Goal: Information Seeking & Learning: Learn about a topic

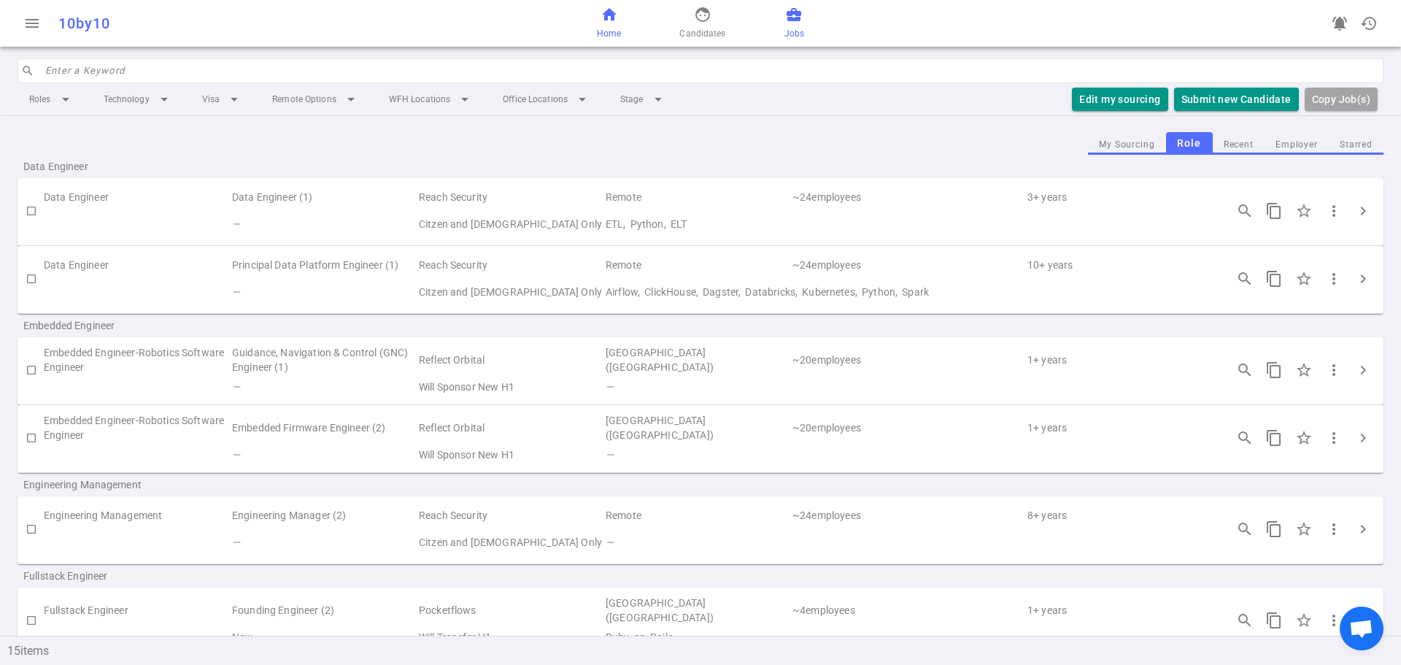
click at [614, 31] on span "Home" at bounding box center [609, 33] width 24 height 15
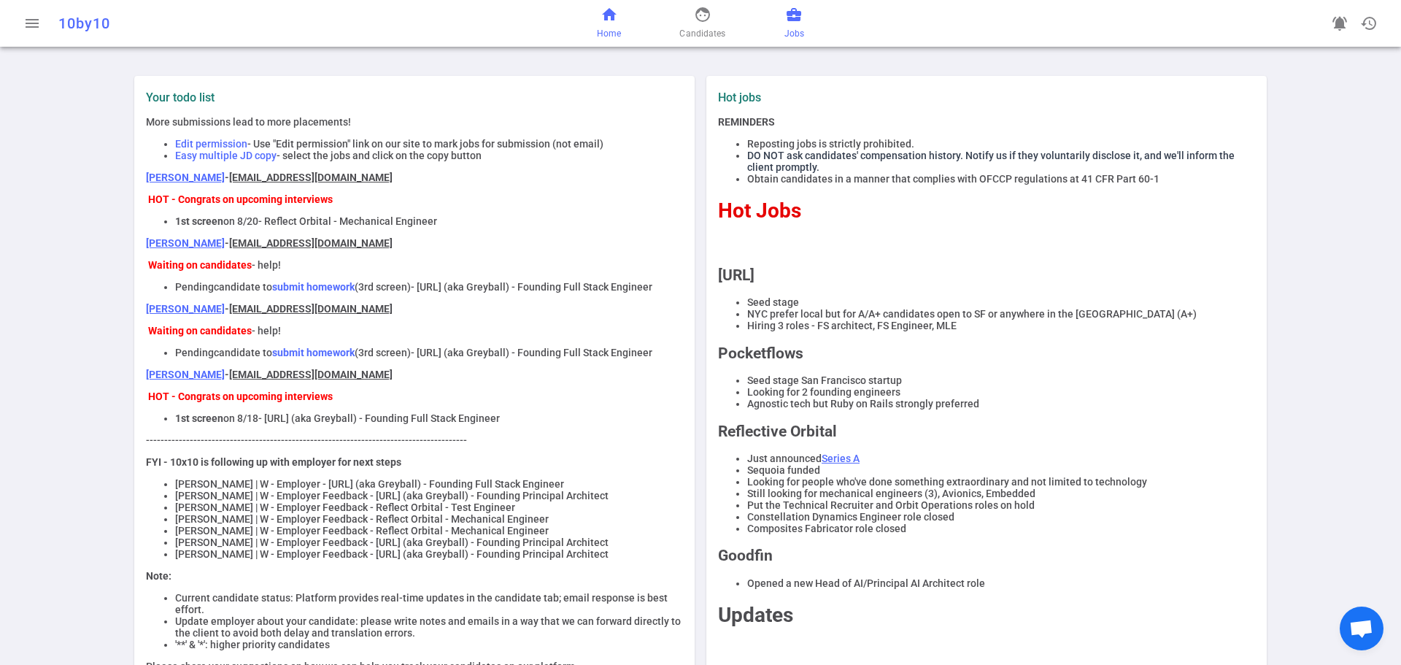
click at [791, 28] on span "Jobs" at bounding box center [794, 33] width 20 height 15
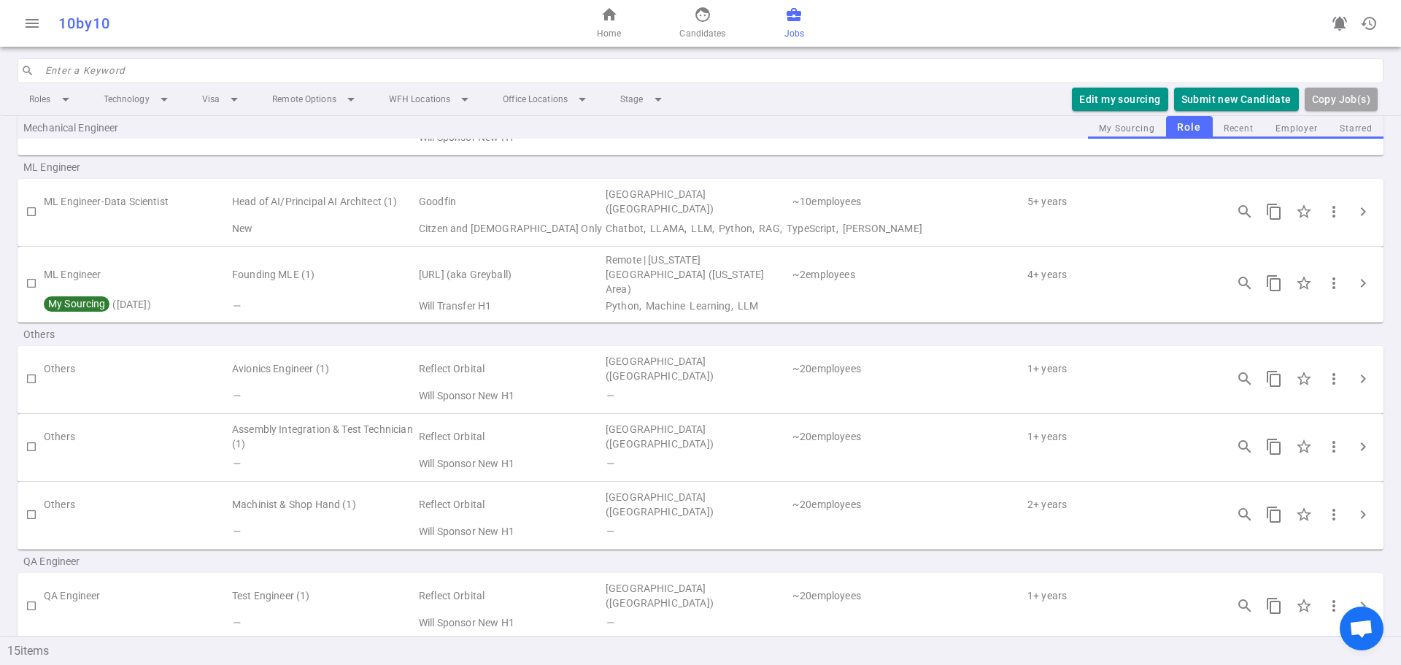
scroll to position [595, 0]
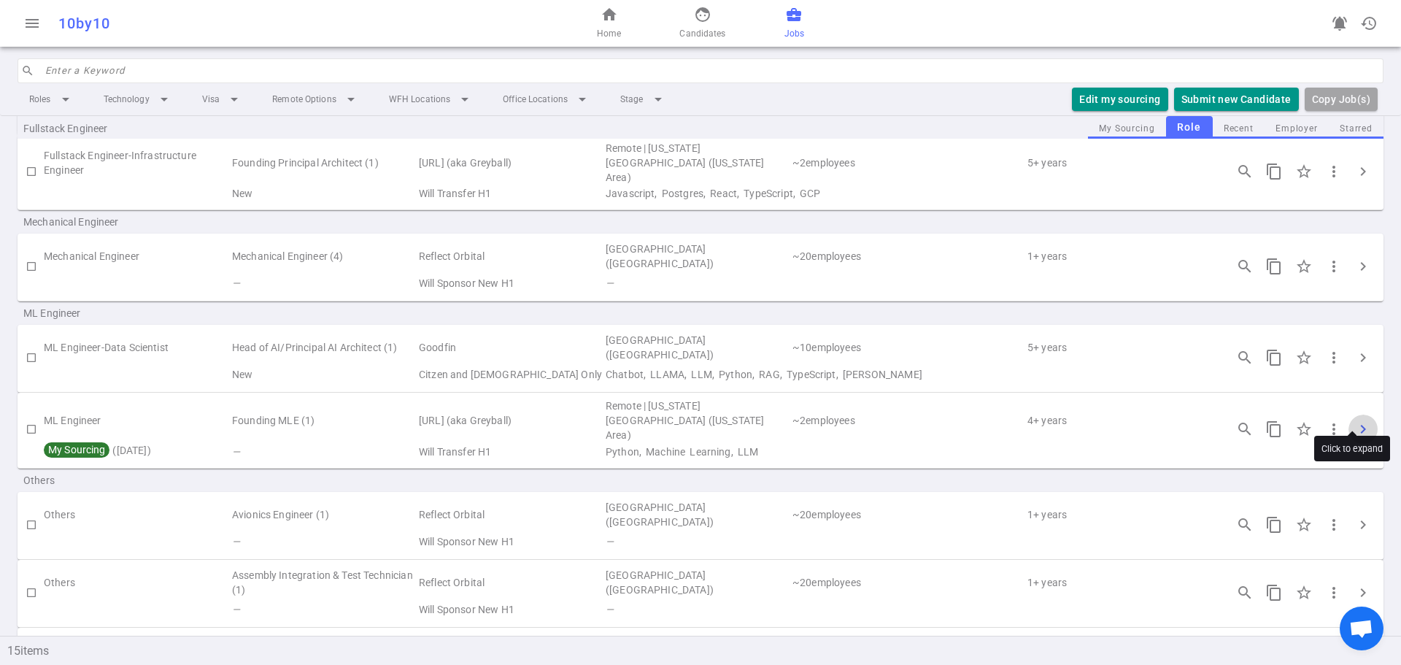
click at [1355, 420] on span "chevron_right" at bounding box center [1363, 429] width 18 height 18
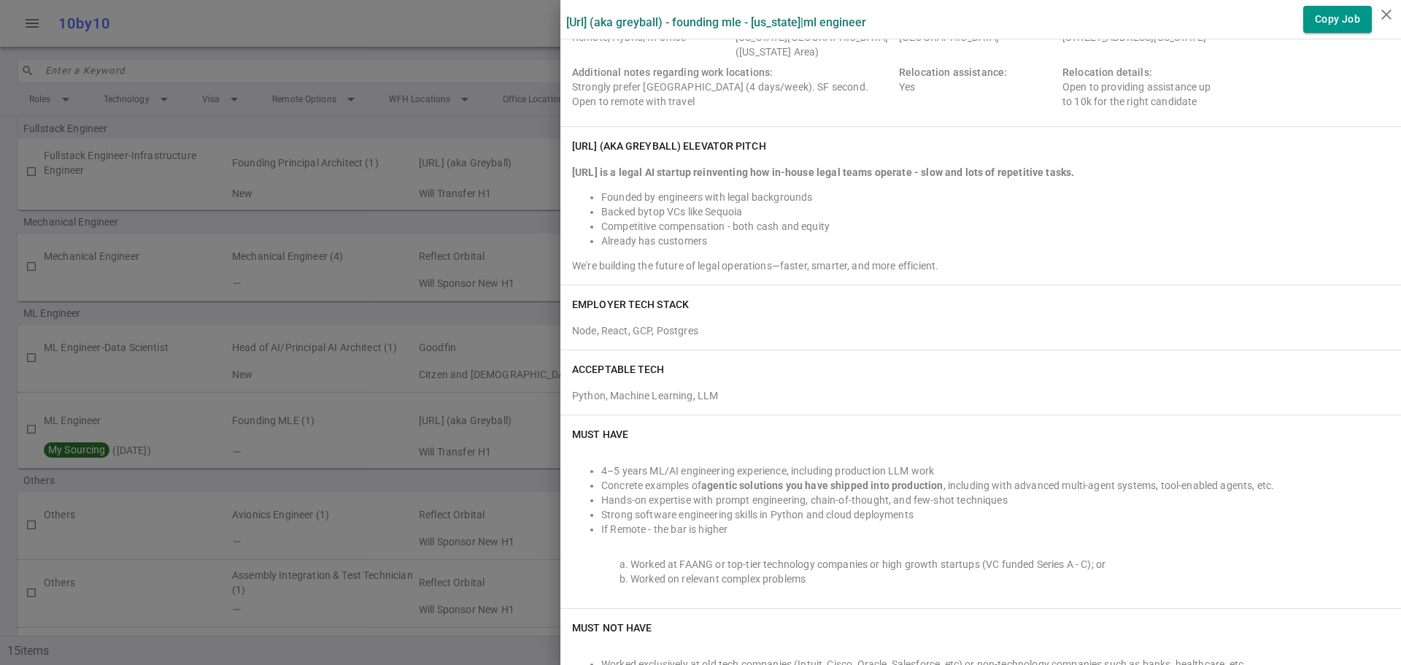
scroll to position [292, 0]
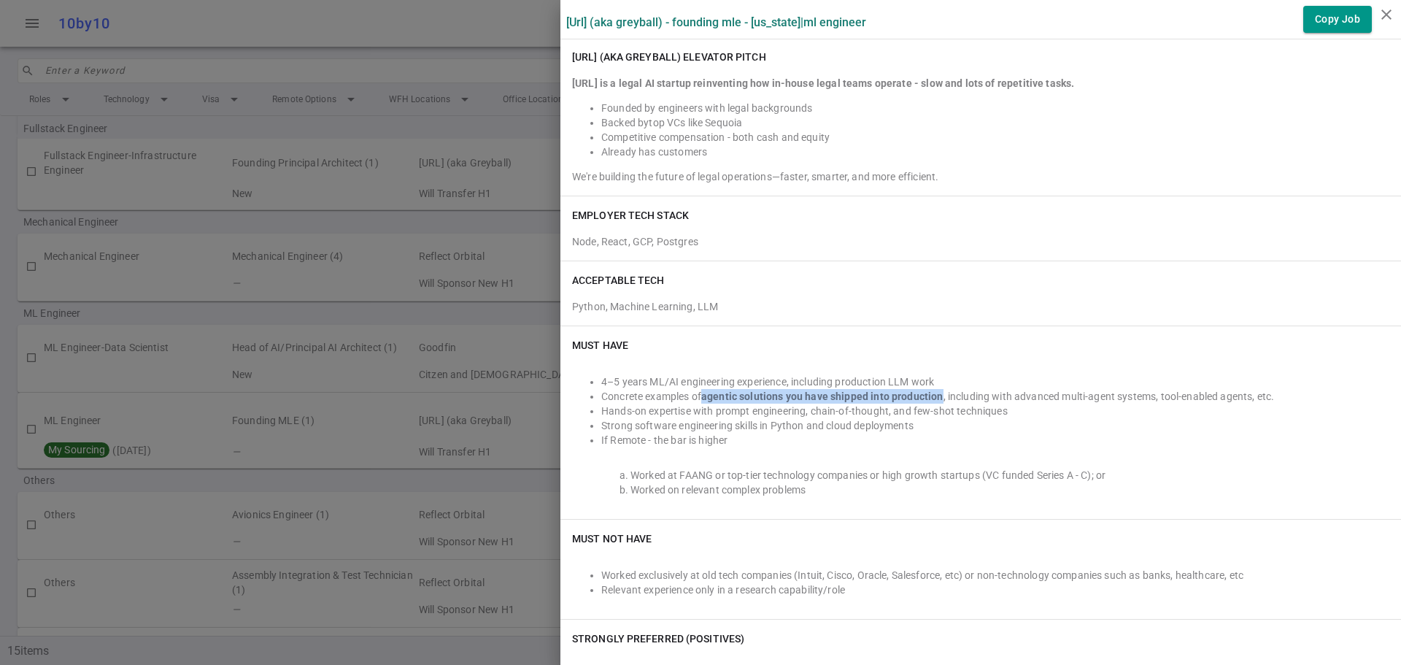
drag, startPoint x: 697, startPoint y: 381, endPoint x: 931, endPoint y: 375, distance: 234.3
click at [931, 390] on strong "agentic solutions you have shipped into production" at bounding box center [822, 396] width 242 height 12
copy strong "agentic solutions you have shipped into production"
drag, startPoint x: 706, startPoint y: 400, endPoint x: 794, endPoint y: 389, distance: 88.9
click at [794, 403] on li "Hands-on expertise with prompt engineering, chain-of-thought, and few-shot tech…" at bounding box center [995, 410] width 788 height 15
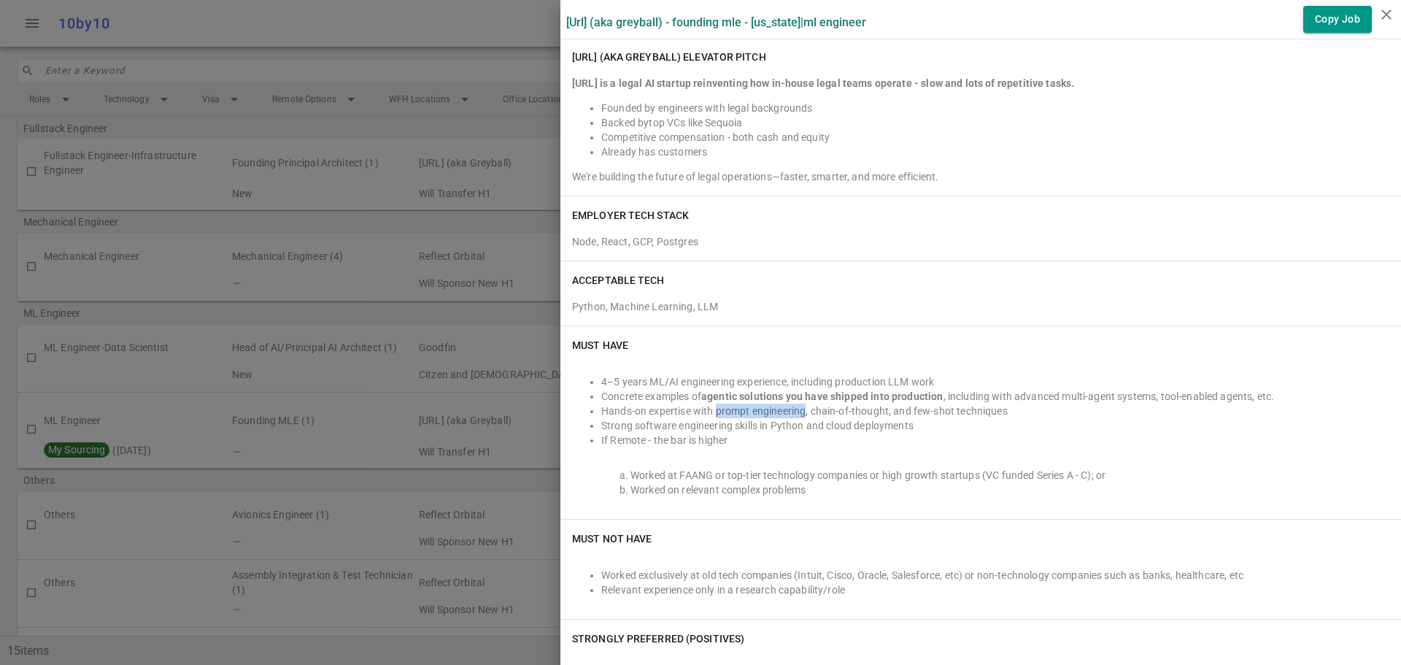
copy li "prompt engineering"
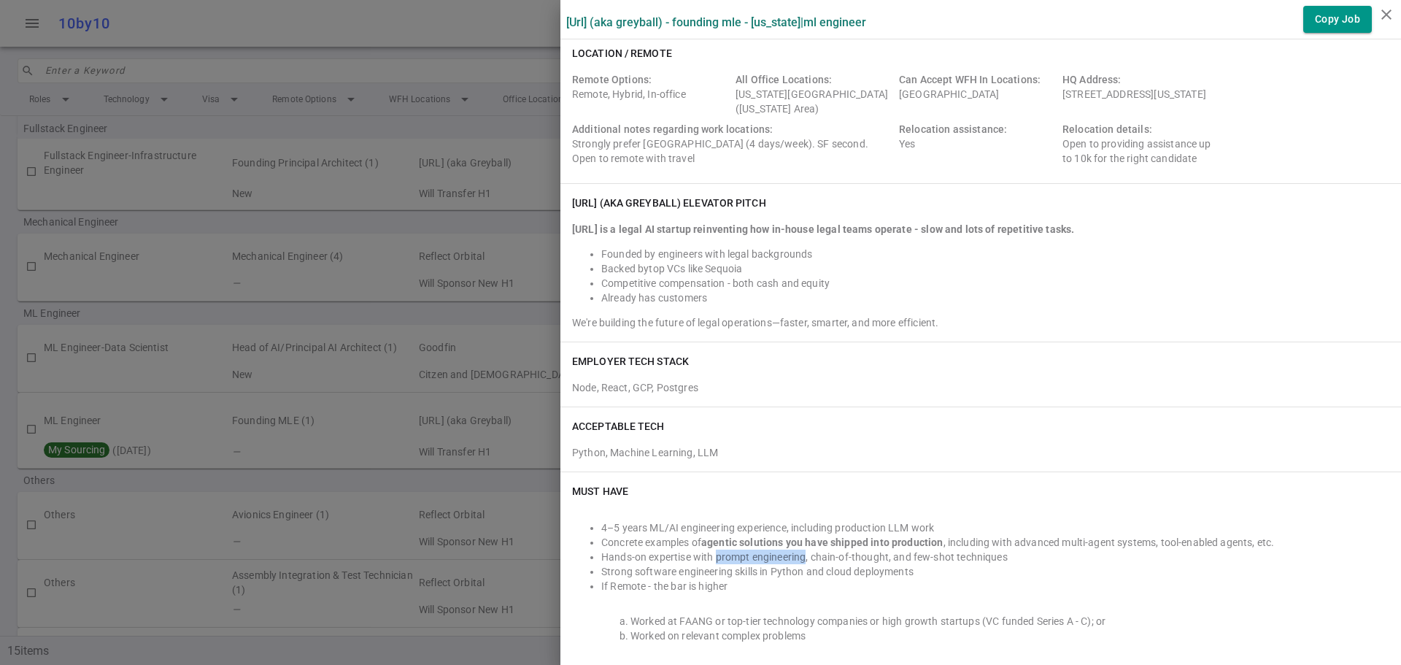
scroll to position [0, 0]
